Goal: Browse casually: Explore the website without a specific task or goal

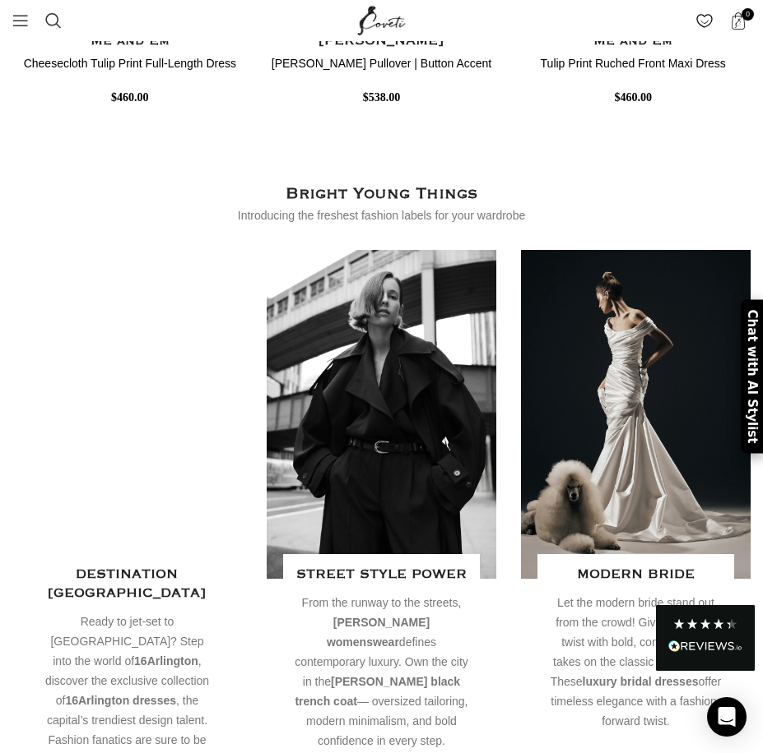
scroll to position [2240, 0]
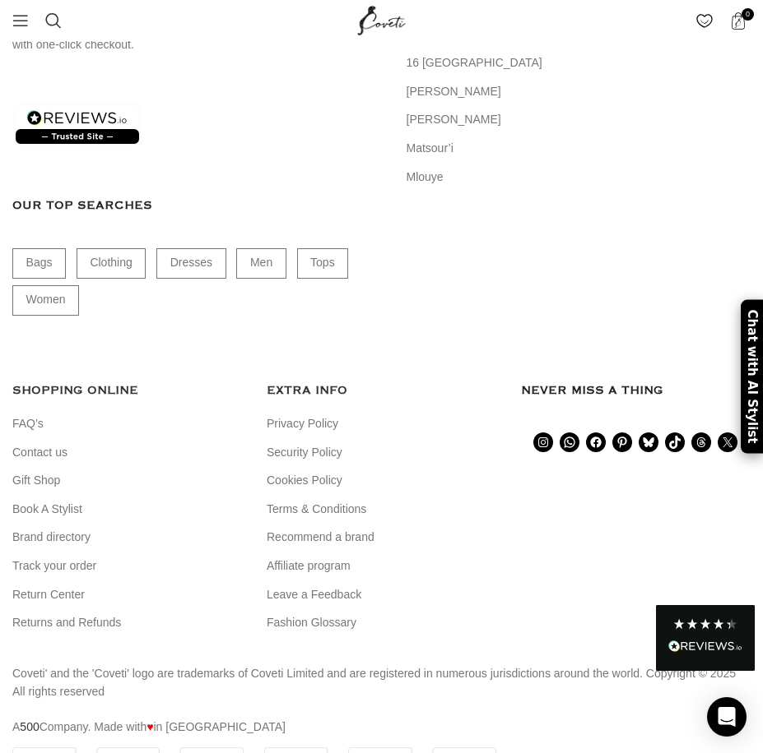
scroll to position [5037, 0]
